Goal: Task Accomplishment & Management: Complete application form

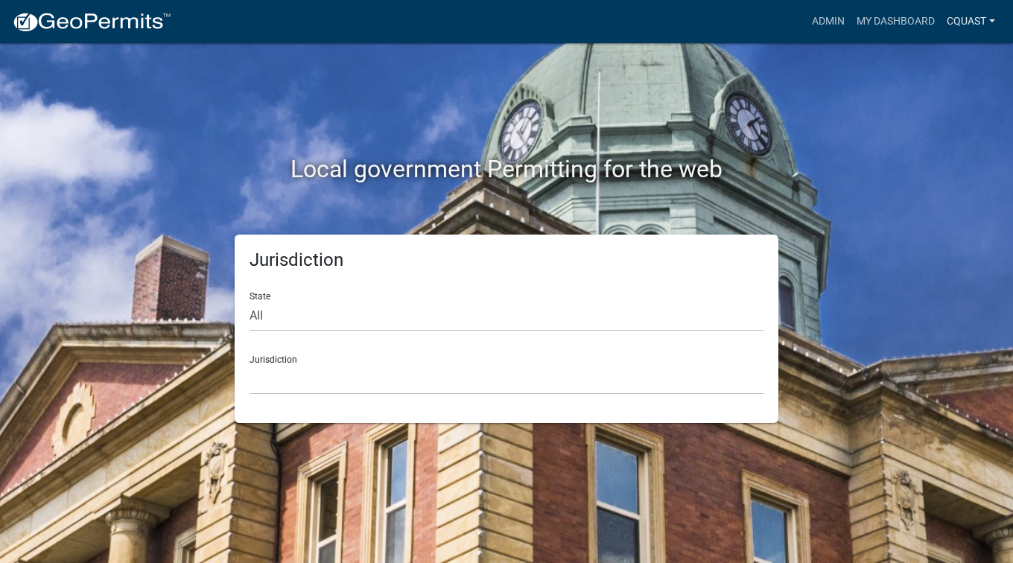
click at [968, 34] on link "cquast" at bounding box center [970, 21] width 60 height 28
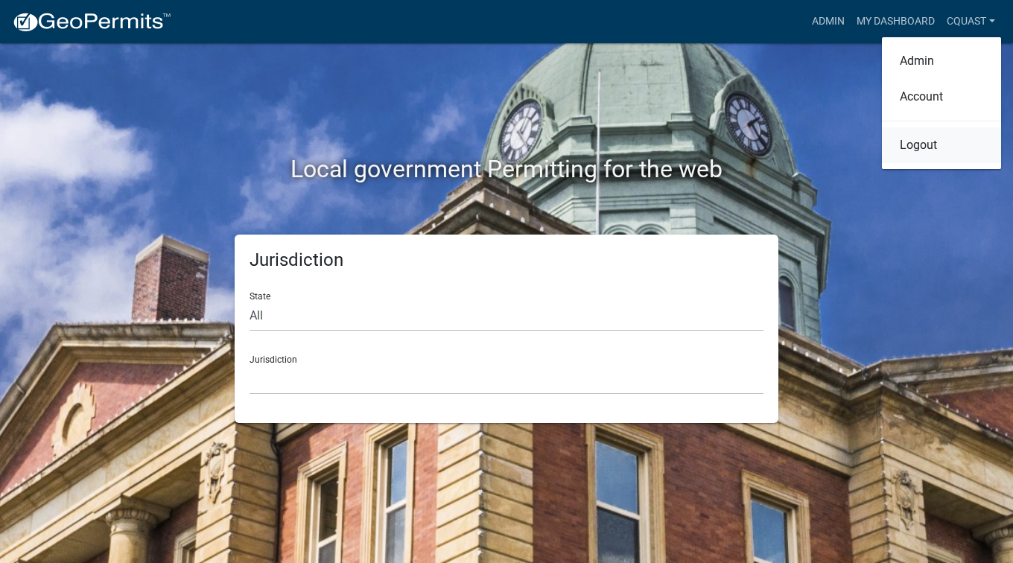
click at [931, 135] on link "Logout" at bounding box center [941, 145] width 119 height 36
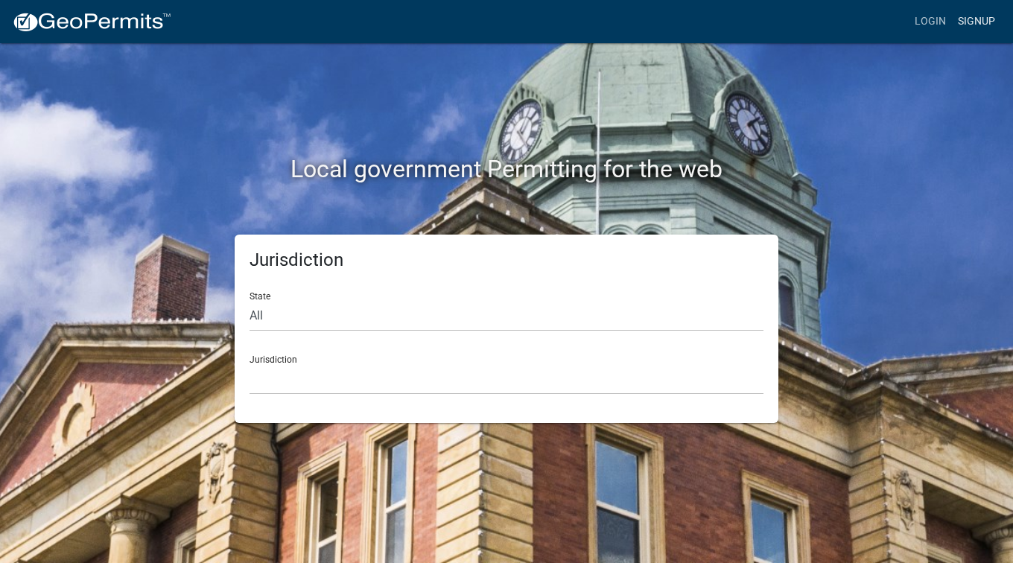
click at [979, 23] on link "Signup" at bounding box center [975, 21] width 49 height 28
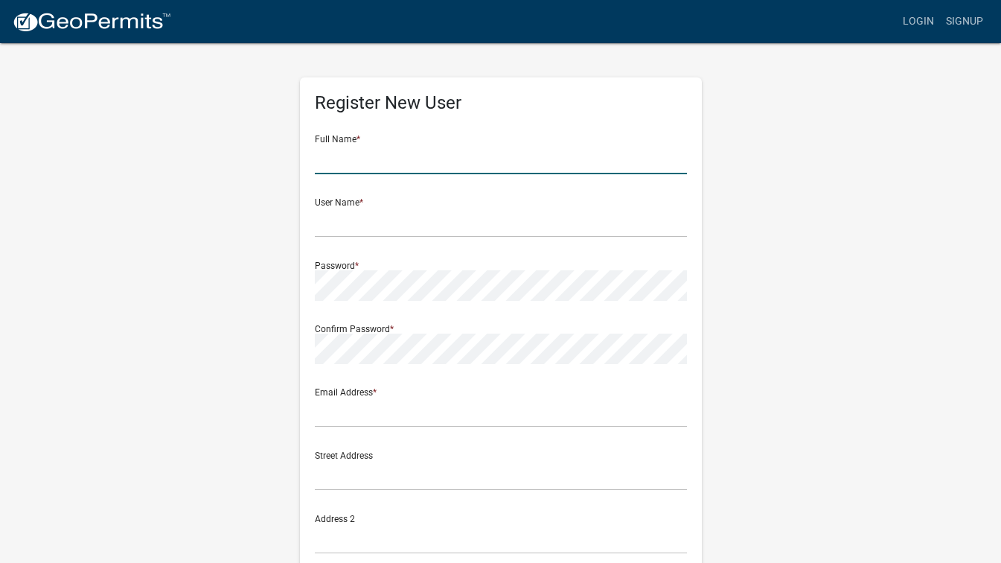
click at [412, 165] on input "text" at bounding box center [501, 159] width 372 height 31
type input "[PERSON_NAME]"
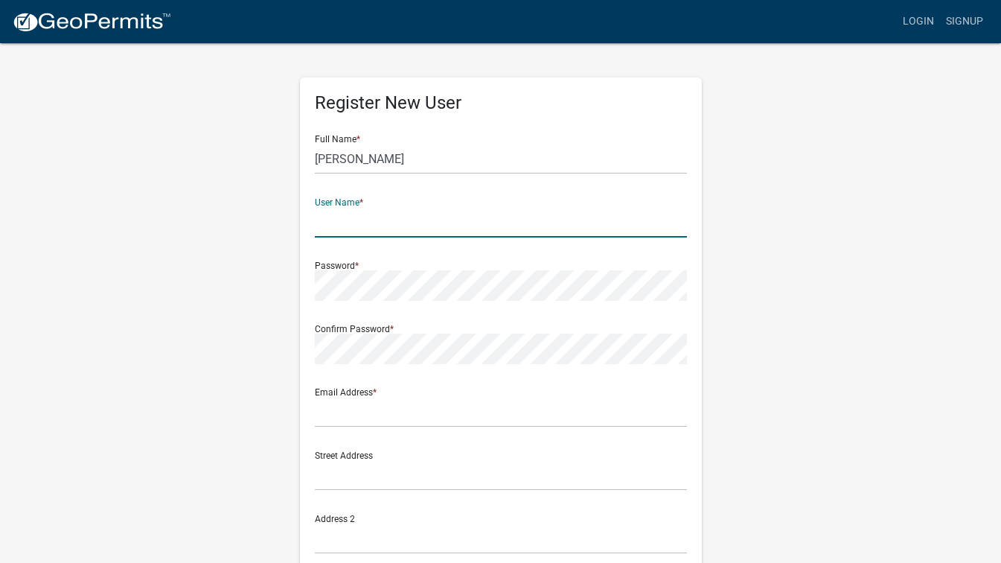
click at [326, 207] on input "text" at bounding box center [501, 222] width 372 height 31
type input "[PERSON_NAME]"
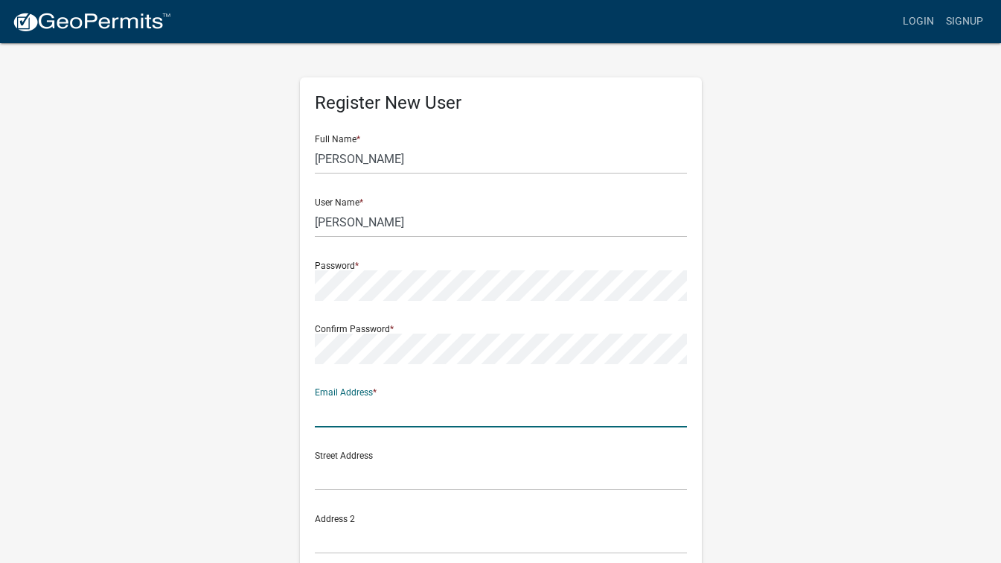
click at [322, 416] on input "text" at bounding box center [501, 412] width 372 height 31
type input "[EMAIL_ADDRESS][DOMAIN_NAME]"
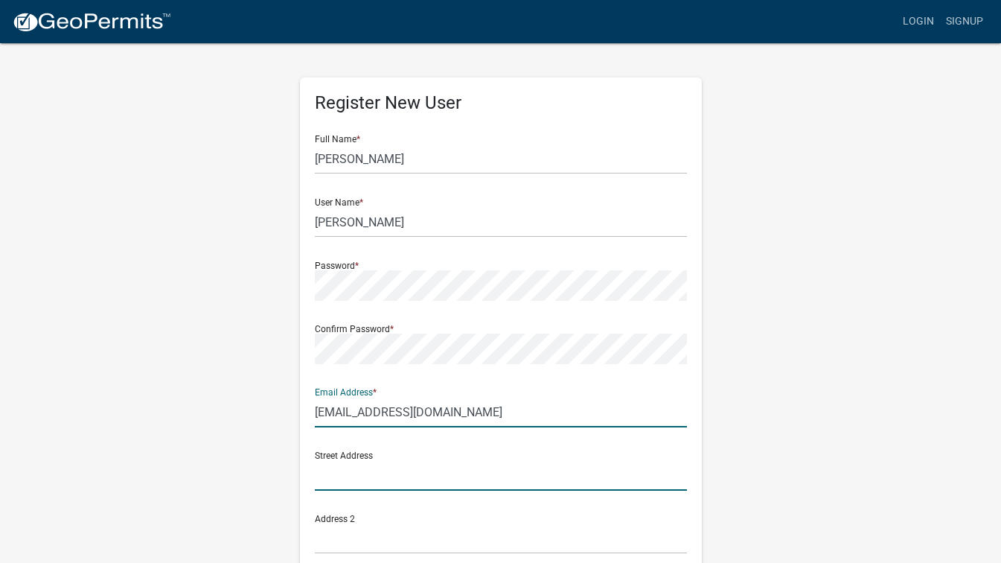
click at [323, 476] on input "text" at bounding box center [501, 475] width 372 height 31
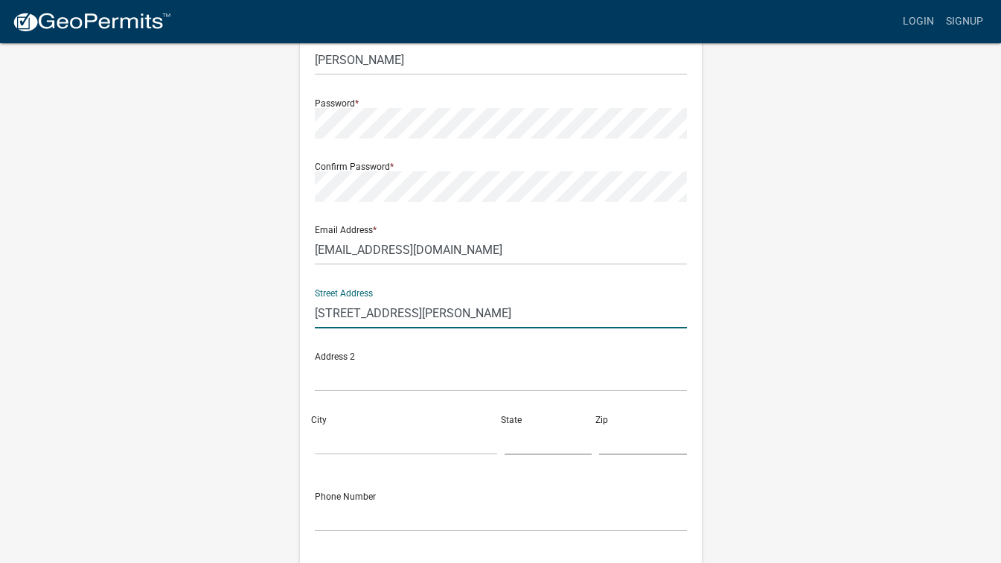
scroll to position [162, 0]
type input "[STREET_ADDRESS][PERSON_NAME]"
click at [340, 435] on input "City" at bounding box center [406, 439] width 182 height 31
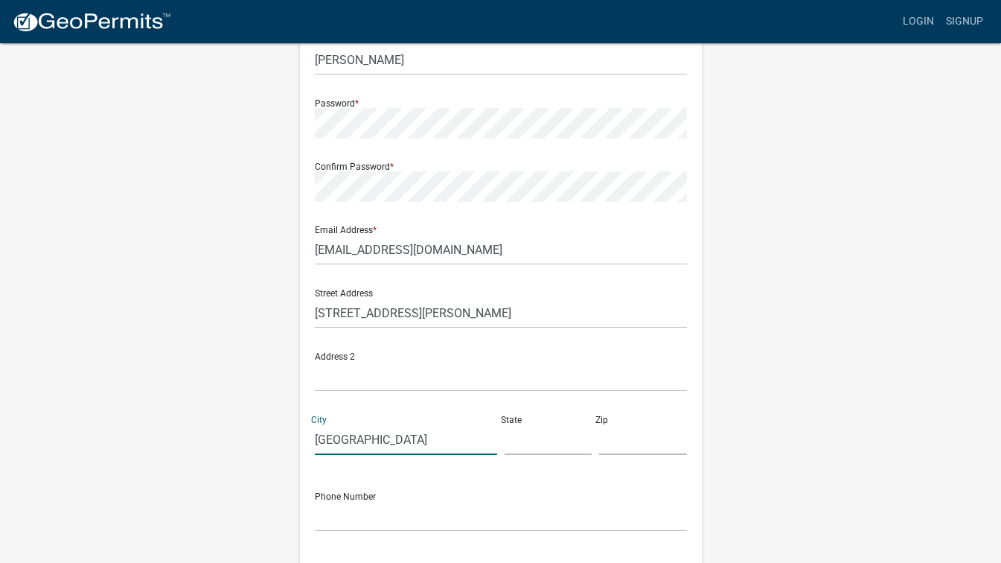
type input "[GEOGRAPHIC_DATA]"
click at [507, 443] on input "text" at bounding box center [549, 439] width 88 height 31
type input "mn"
click at [600, 439] on input "text" at bounding box center [643, 439] width 88 height 31
type input "56073"
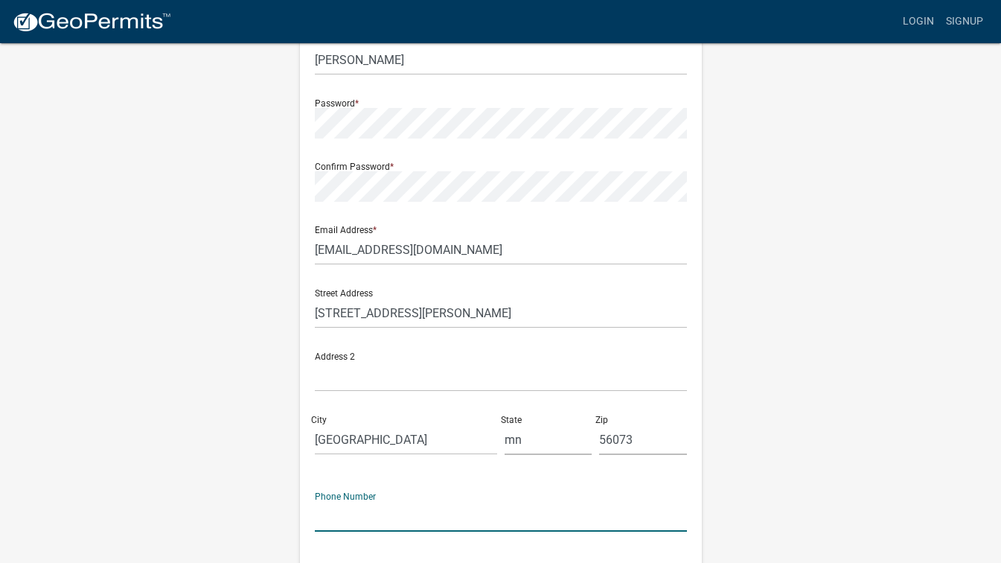
click at [337, 512] on input "text" at bounding box center [501, 516] width 372 height 31
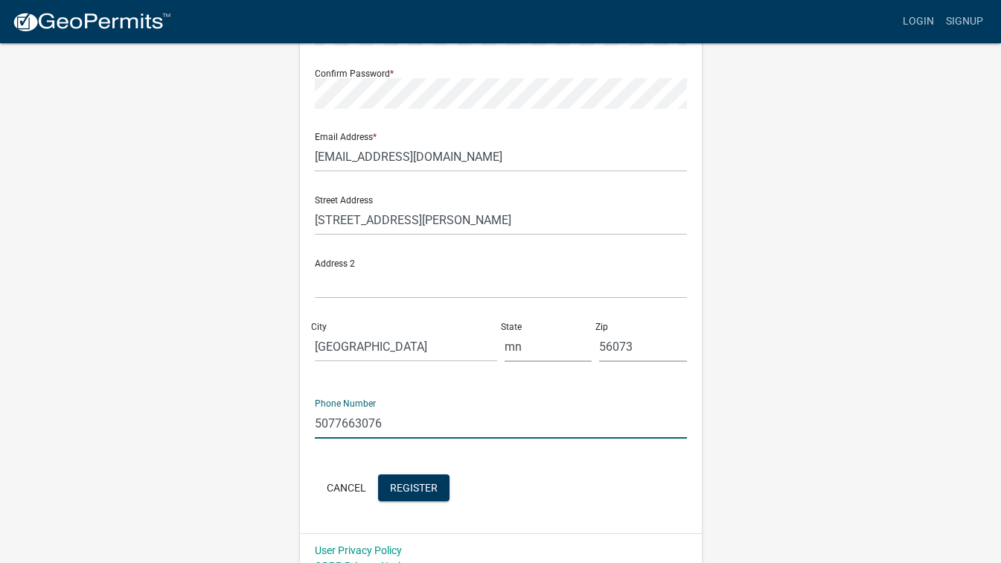
scroll to position [275, 0]
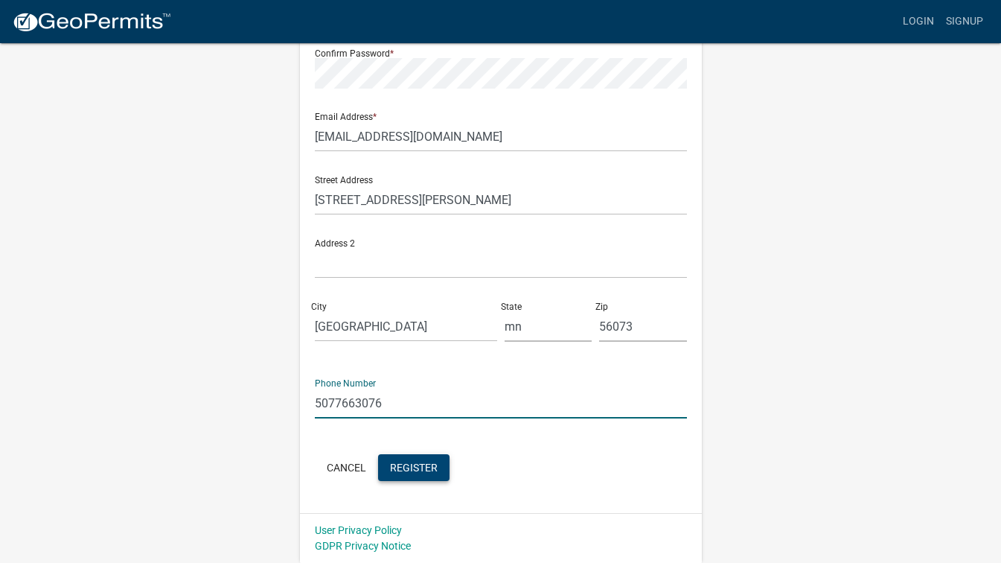
type input "5077663076"
click at [410, 471] on span "Register" at bounding box center [414, 467] width 48 height 12
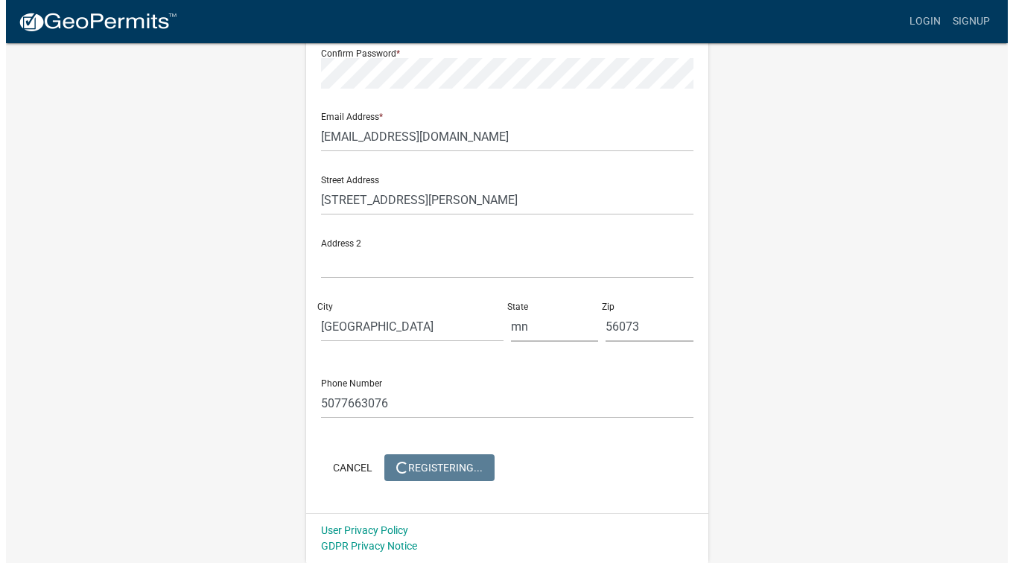
scroll to position [0, 0]
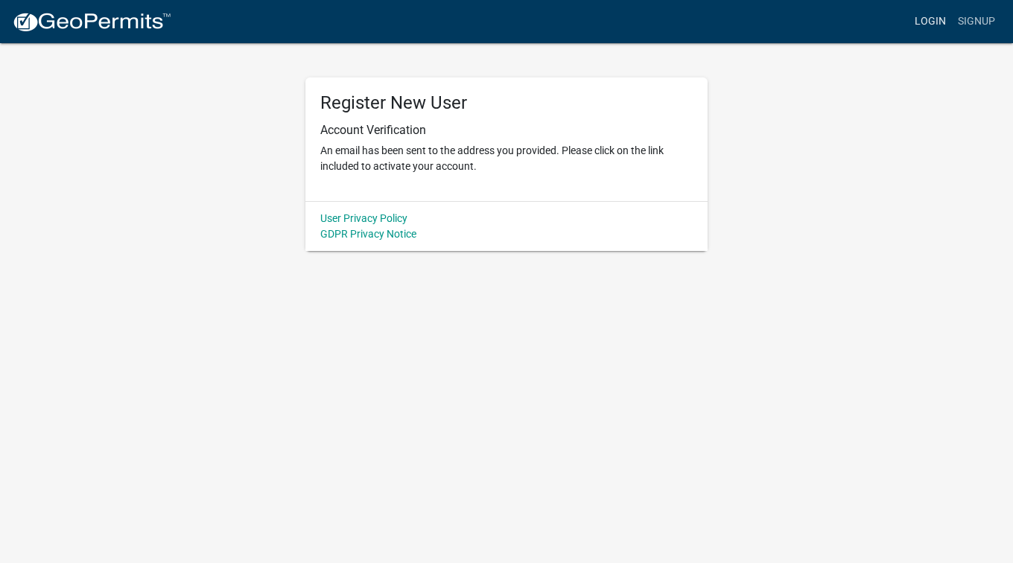
click at [924, 15] on link "Login" at bounding box center [929, 21] width 43 height 28
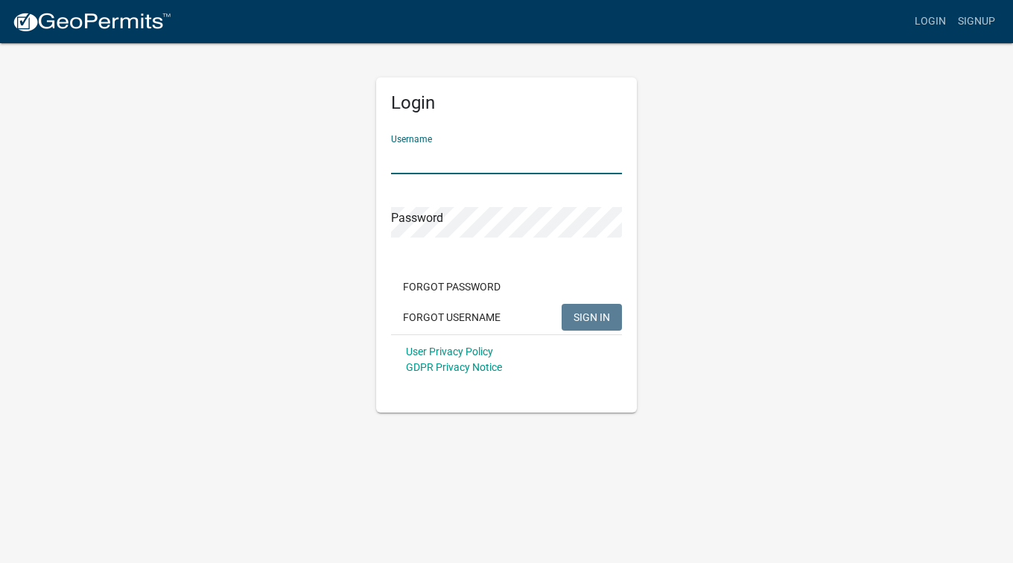
click at [422, 155] on input "Username" at bounding box center [506, 159] width 231 height 31
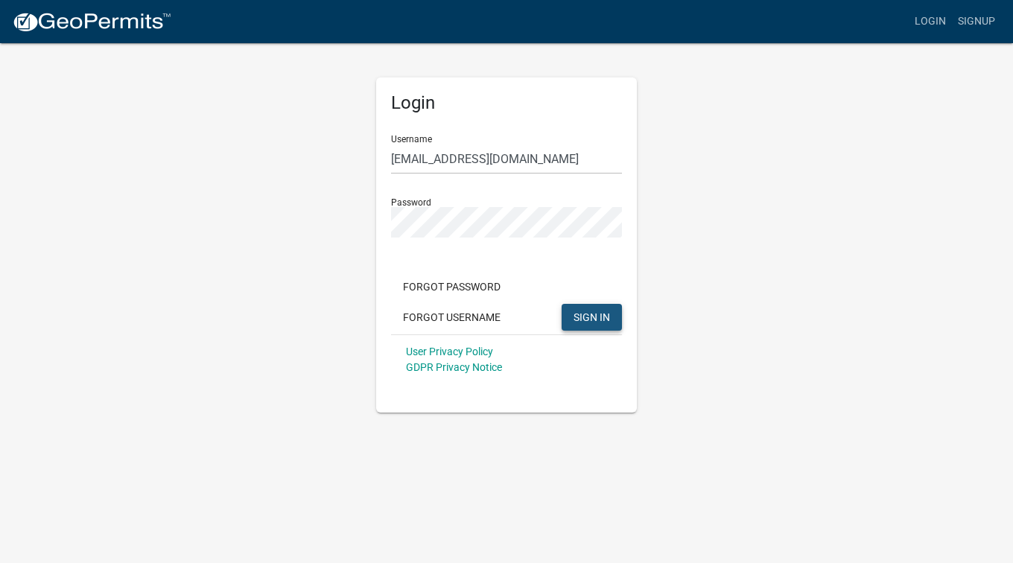
click at [587, 313] on span "SIGN IN" at bounding box center [591, 316] width 36 height 12
click at [341, 199] on div "Login Username [EMAIL_ADDRESS][DOMAIN_NAME] Password Forgot Password Forgot Use…" at bounding box center [506, 227] width 849 height 371
click at [589, 310] on button "SIGN IN" at bounding box center [591, 317] width 60 height 27
click at [428, 158] on input "[EMAIL_ADDRESS][DOMAIN_NAME]" at bounding box center [506, 159] width 231 height 31
drag, startPoint x: 523, startPoint y: 164, endPoint x: 430, endPoint y: 175, distance: 93.7
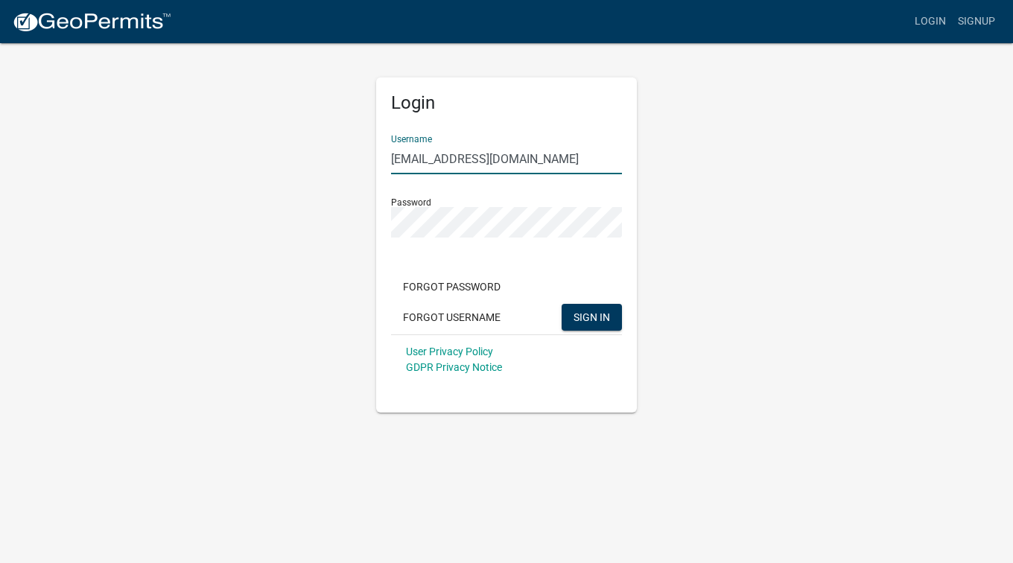
click at [430, 175] on form "Username [EMAIL_ADDRESS][DOMAIN_NAME] Password Forgot Password Forgot Username …" at bounding box center [506, 253] width 231 height 261
type input "micdon"
click at [591, 323] on button "SIGN IN" at bounding box center [591, 317] width 60 height 27
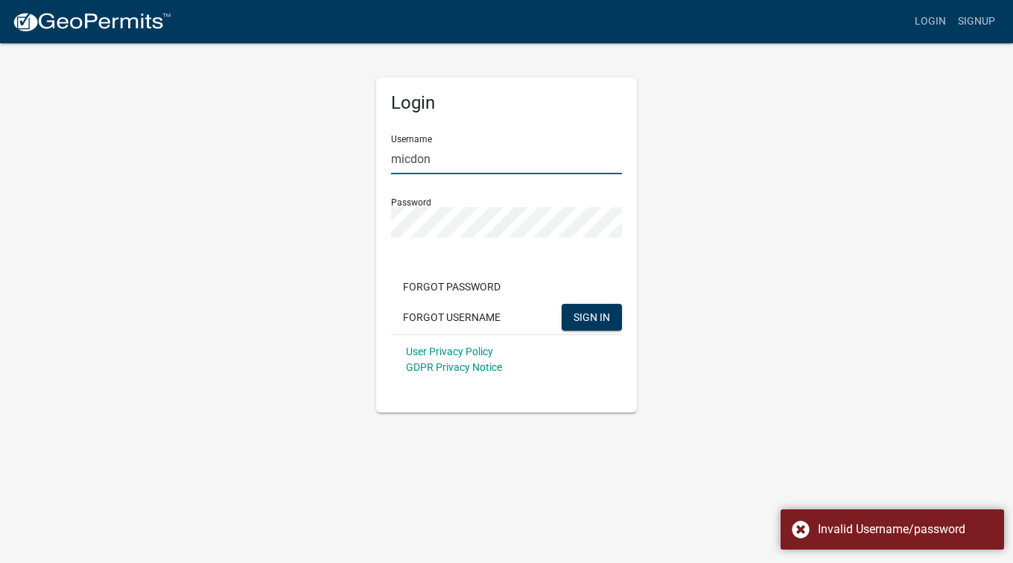
click at [465, 168] on input "micdon" at bounding box center [506, 159] width 231 height 31
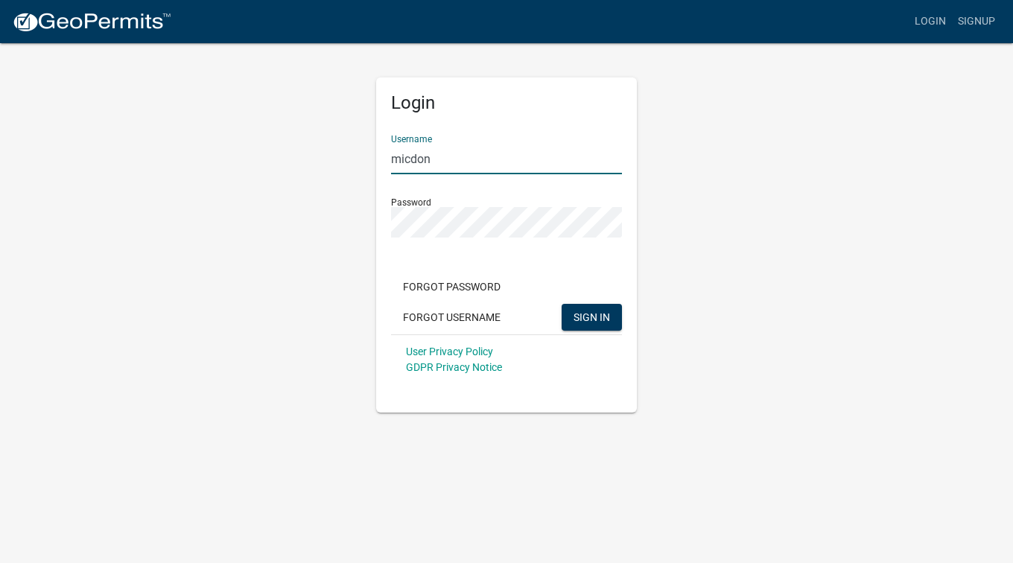
drag, startPoint x: 436, startPoint y: 159, endPoint x: 337, endPoint y: 137, distance: 100.6
click at [384, 150] on div "Login Username micdon Password Forgot Password Forgot Username SIGN IN User Pri…" at bounding box center [506, 244] width 261 height 335
type input "[PERSON_NAME]"
click at [575, 313] on span "SIGN IN" at bounding box center [591, 316] width 36 height 12
